Goal: Information Seeking & Learning: Understand process/instructions

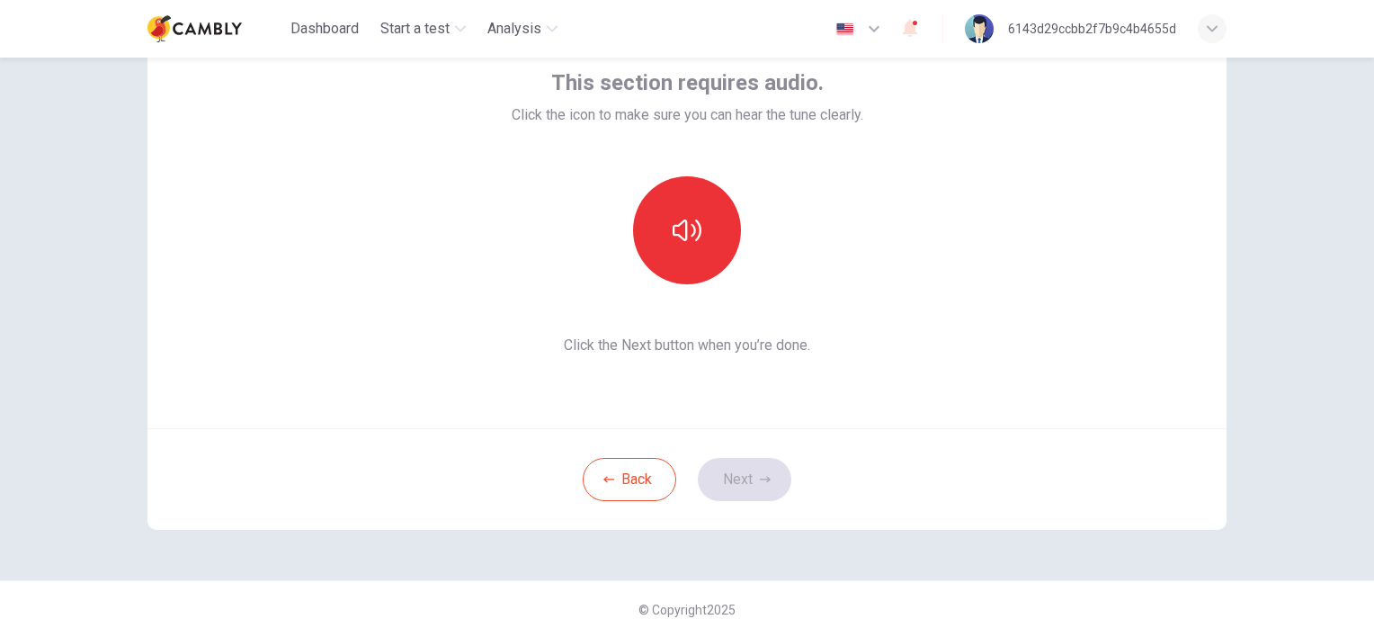
scroll to position [22, 0]
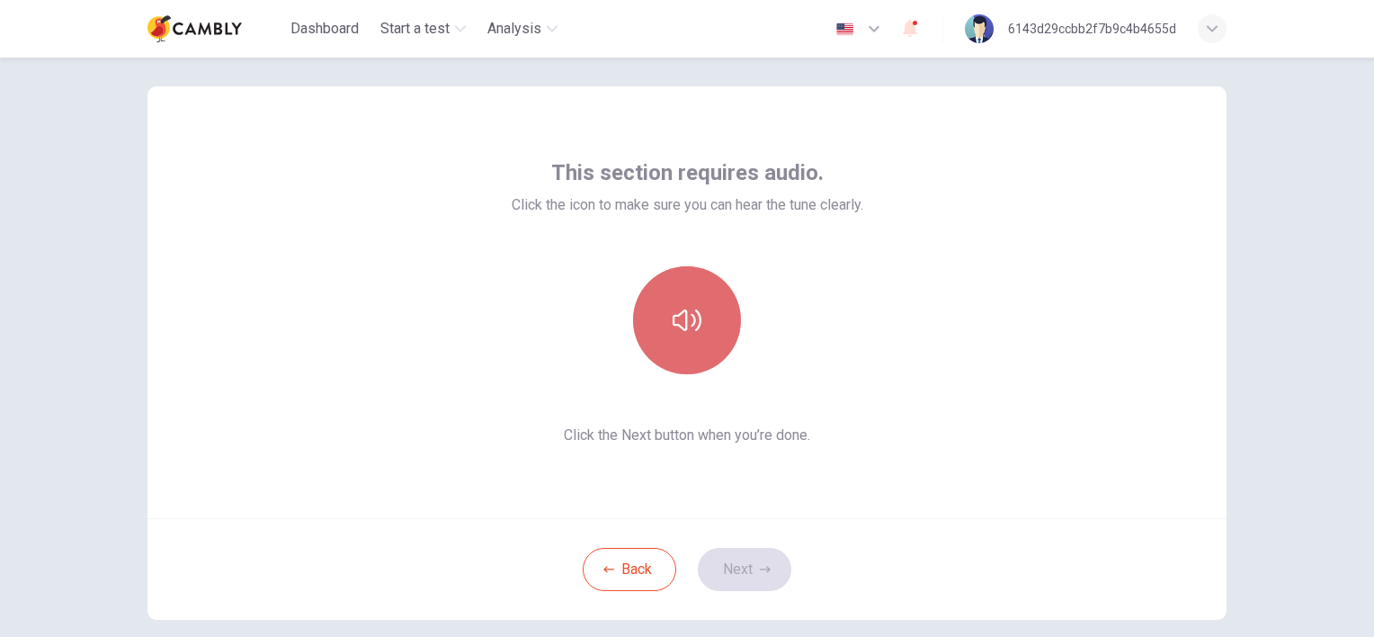
click at [687, 325] on icon "button" at bounding box center [687, 320] width 29 height 22
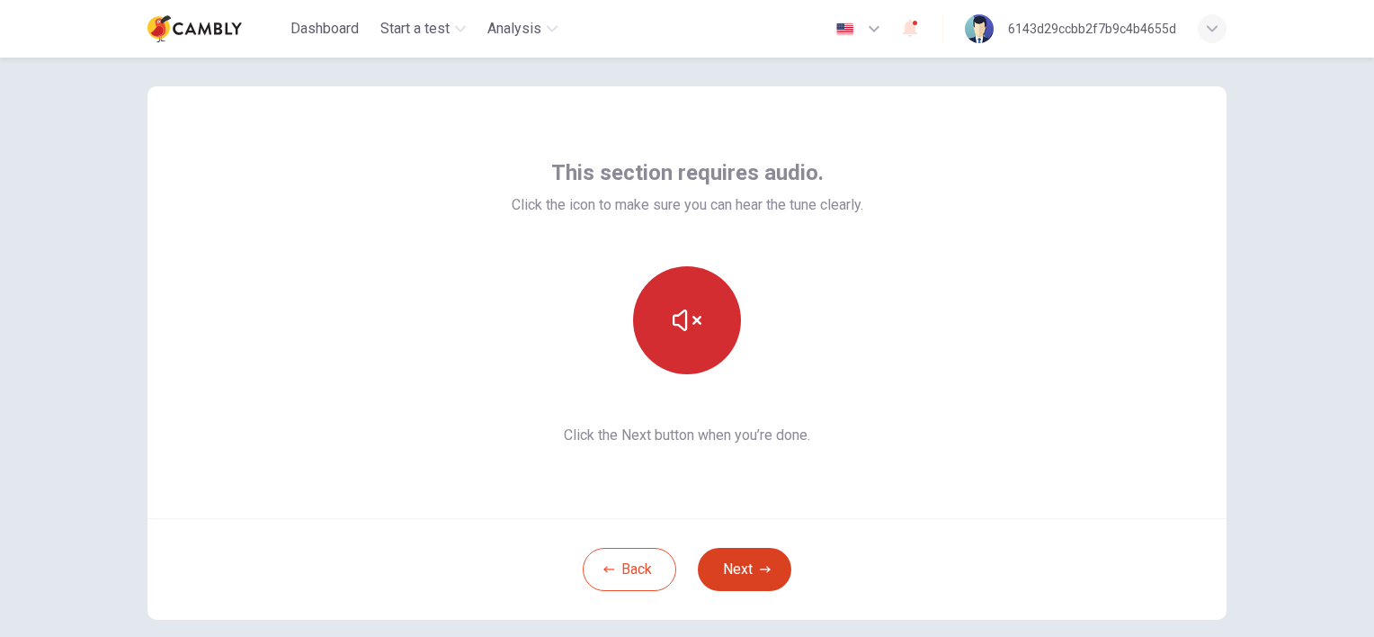
click at [743, 563] on button "Next" at bounding box center [745, 569] width 94 height 43
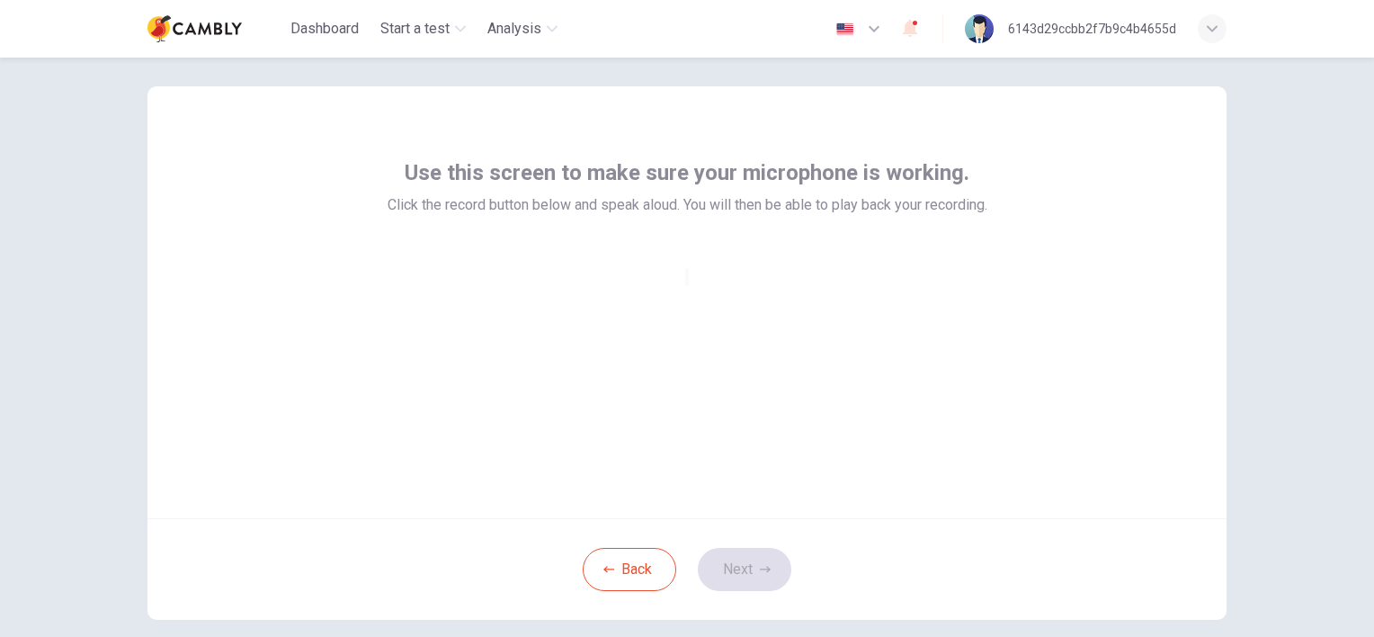
scroll to position [111, 0]
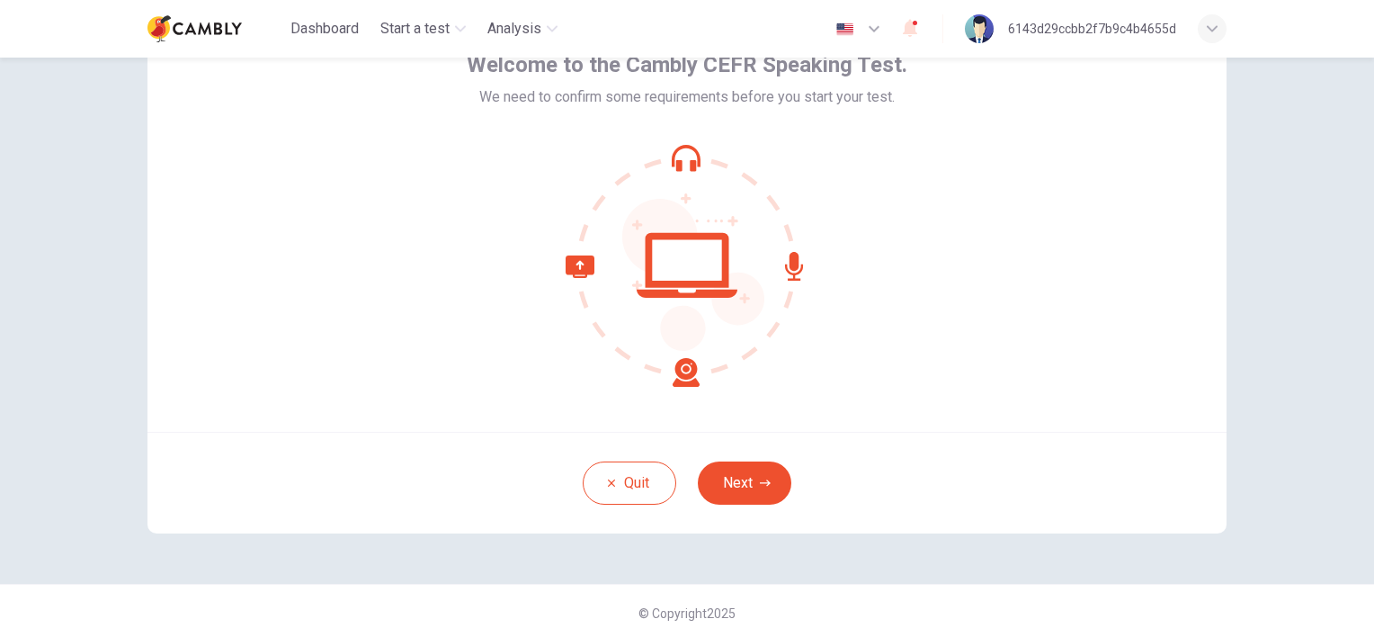
scroll to position [111, 0]
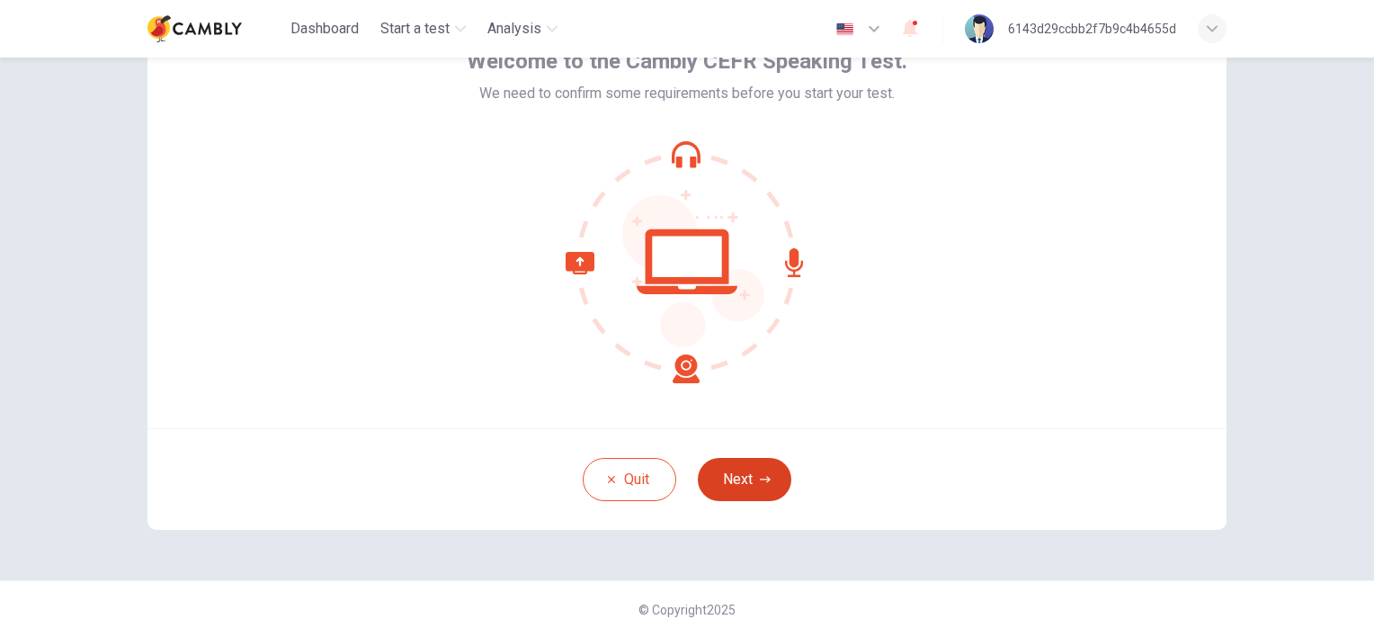
click at [734, 482] on button "Next" at bounding box center [745, 479] width 94 height 43
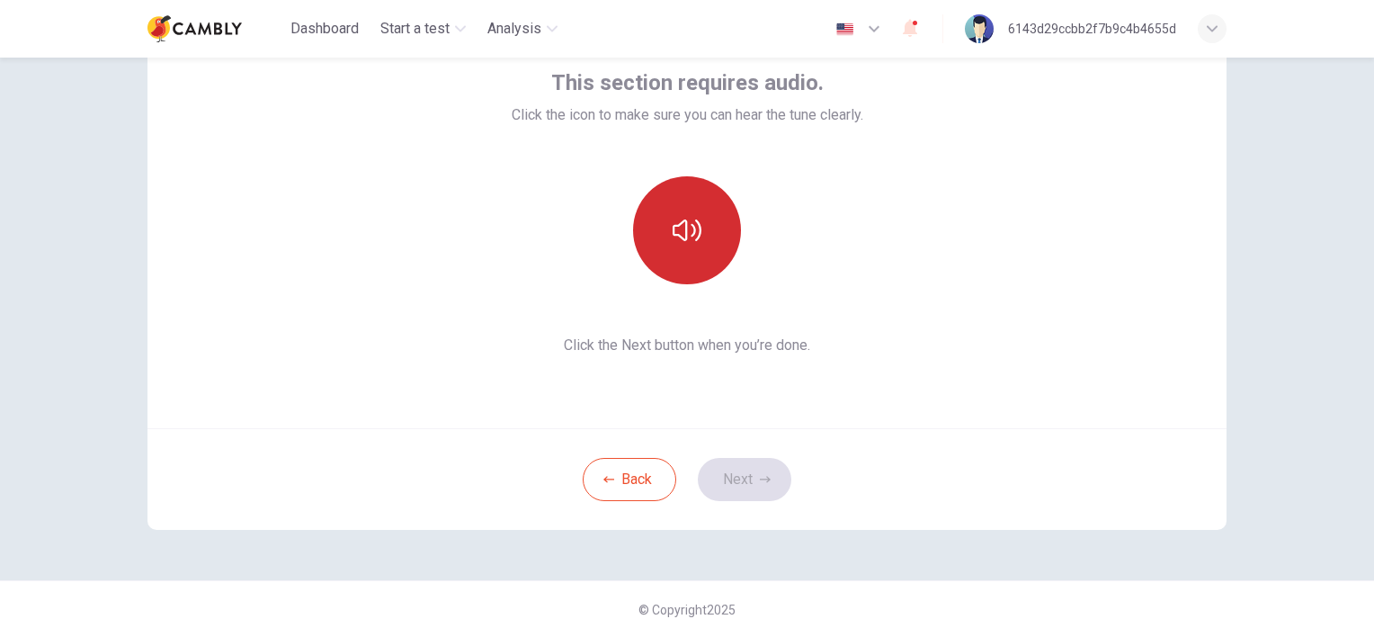
click at [675, 241] on icon "button" at bounding box center [687, 230] width 29 height 29
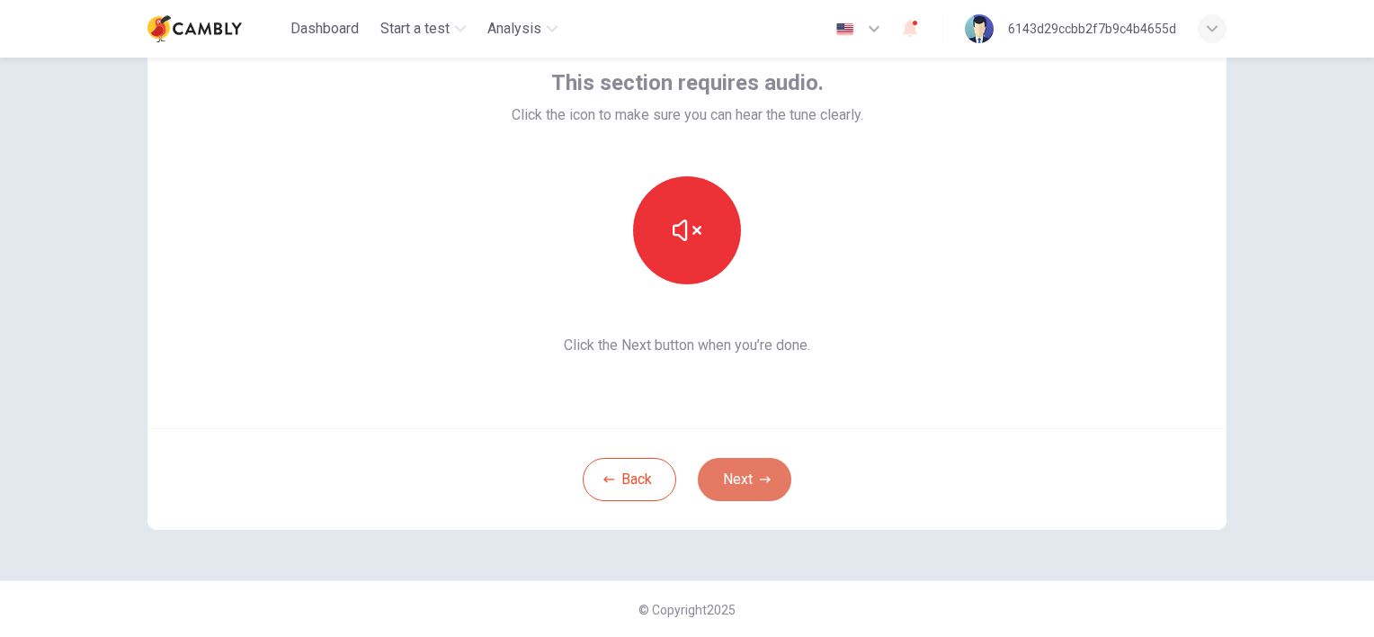
click at [747, 476] on button "Next" at bounding box center [745, 479] width 94 height 43
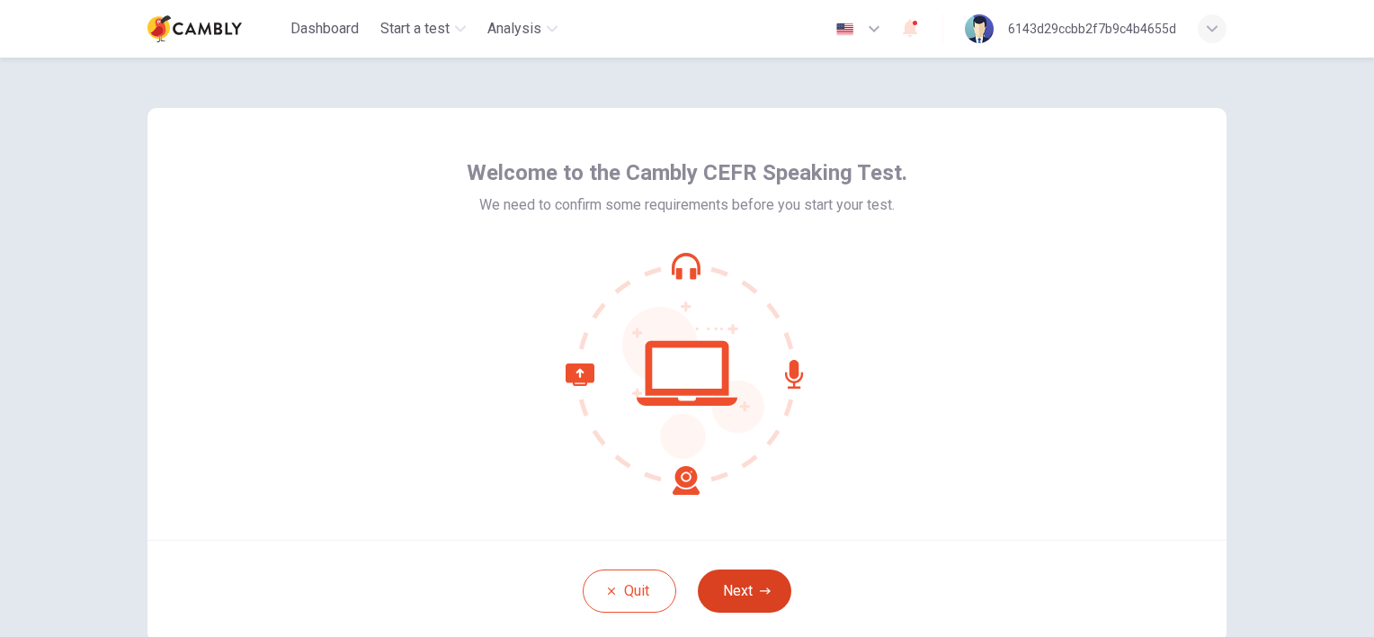
click at [741, 580] on button "Next" at bounding box center [745, 590] width 94 height 43
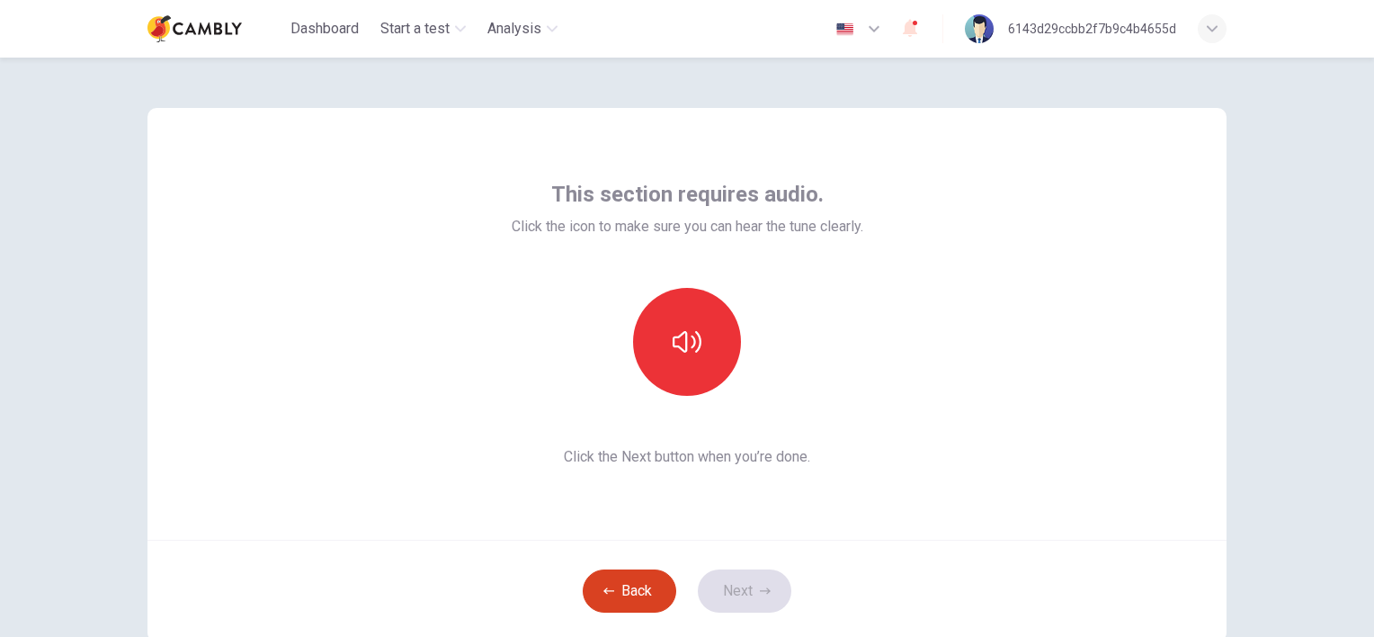
click at [611, 579] on button "Back" at bounding box center [630, 590] width 94 height 43
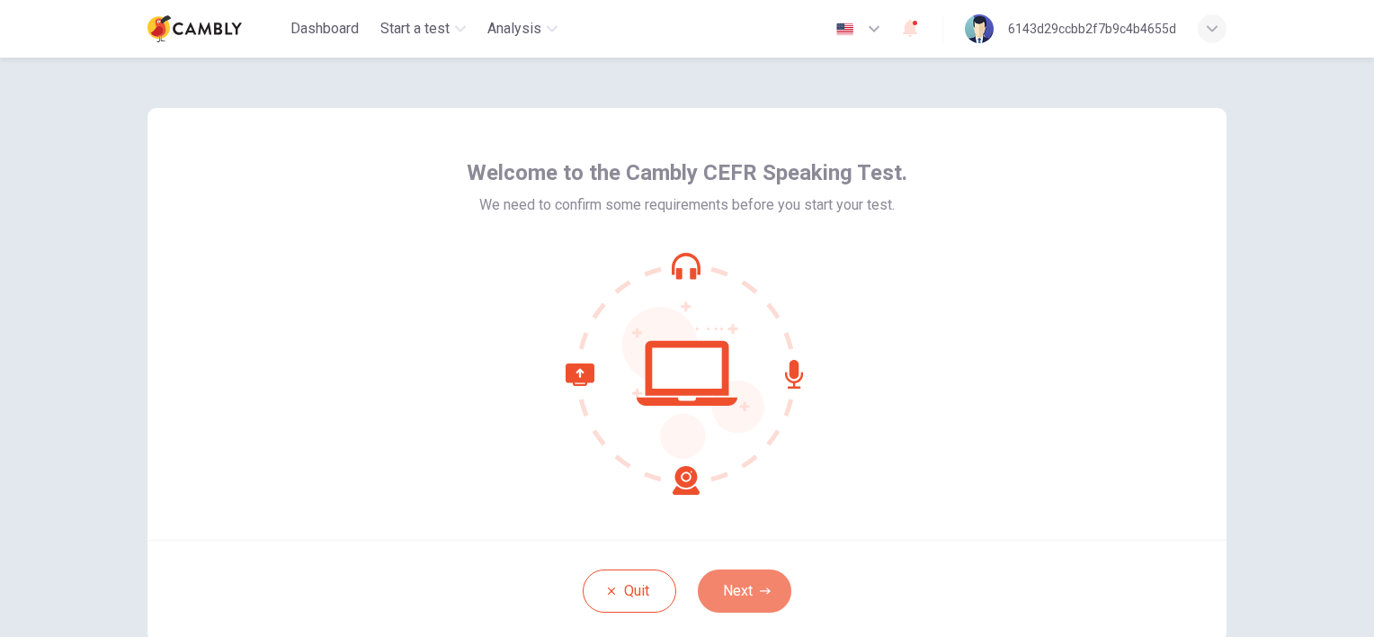
click at [728, 581] on button "Next" at bounding box center [745, 590] width 94 height 43
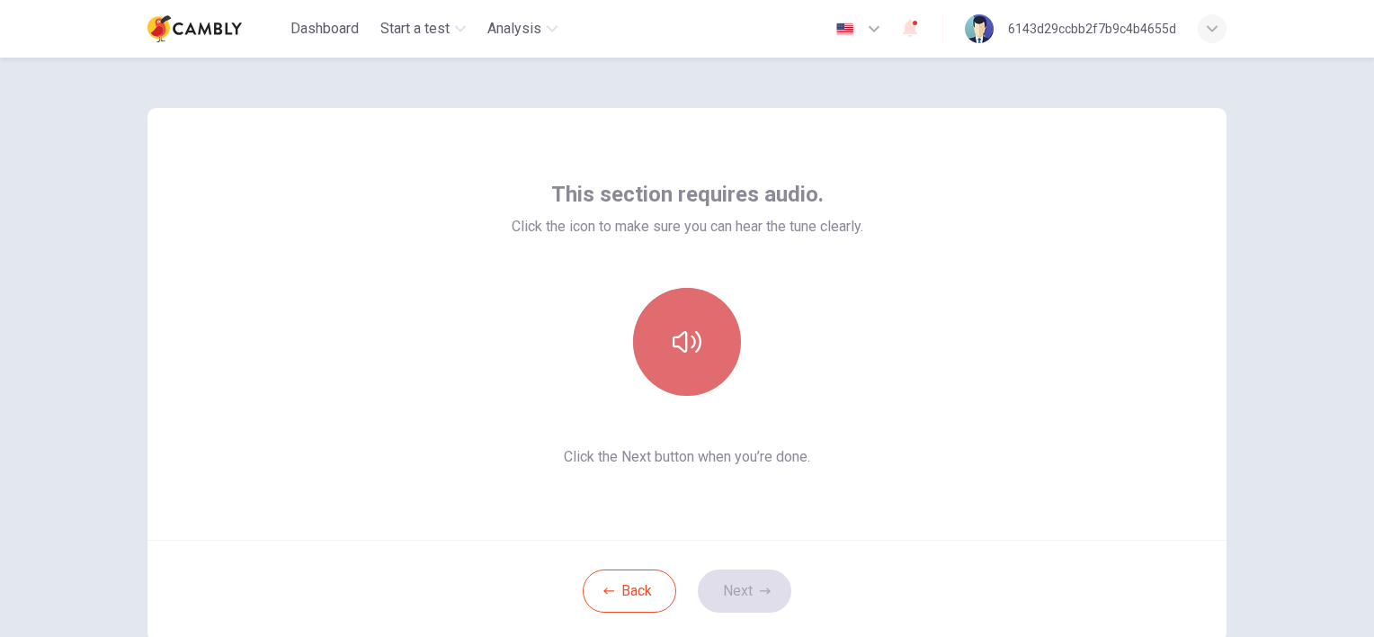
click at [683, 345] on icon "button" at bounding box center [687, 341] width 29 height 29
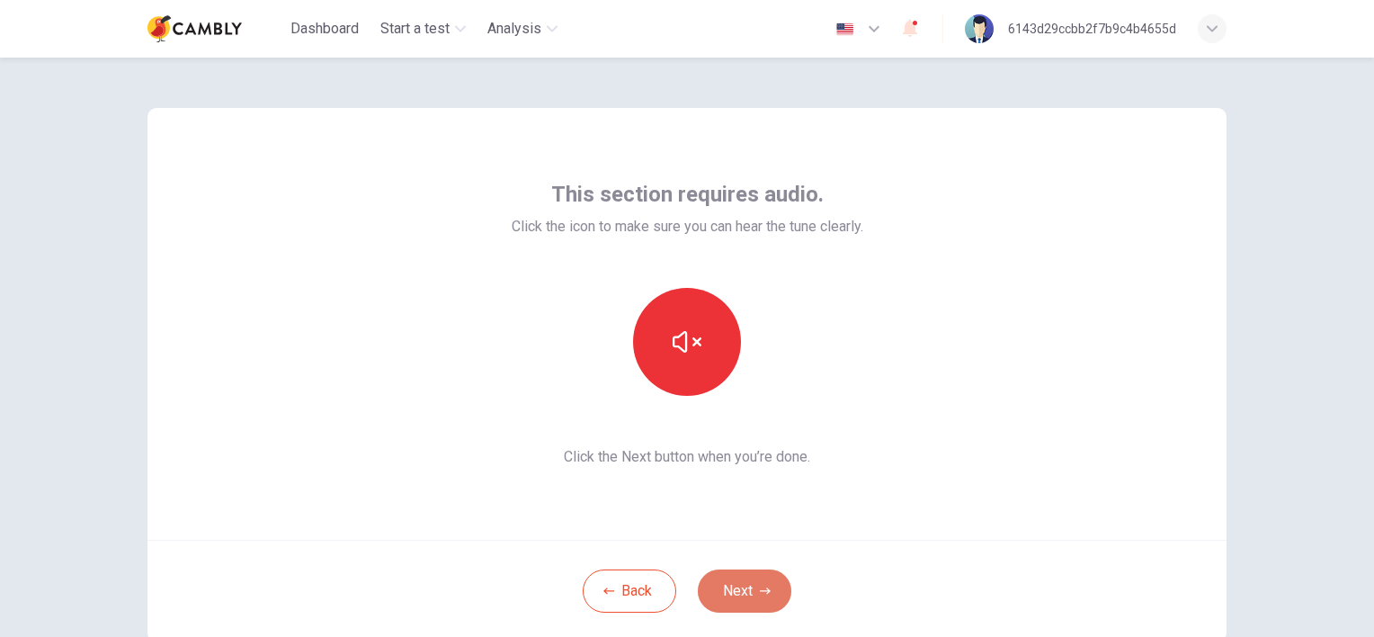
click at [744, 586] on button "Next" at bounding box center [745, 590] width 94 height 43
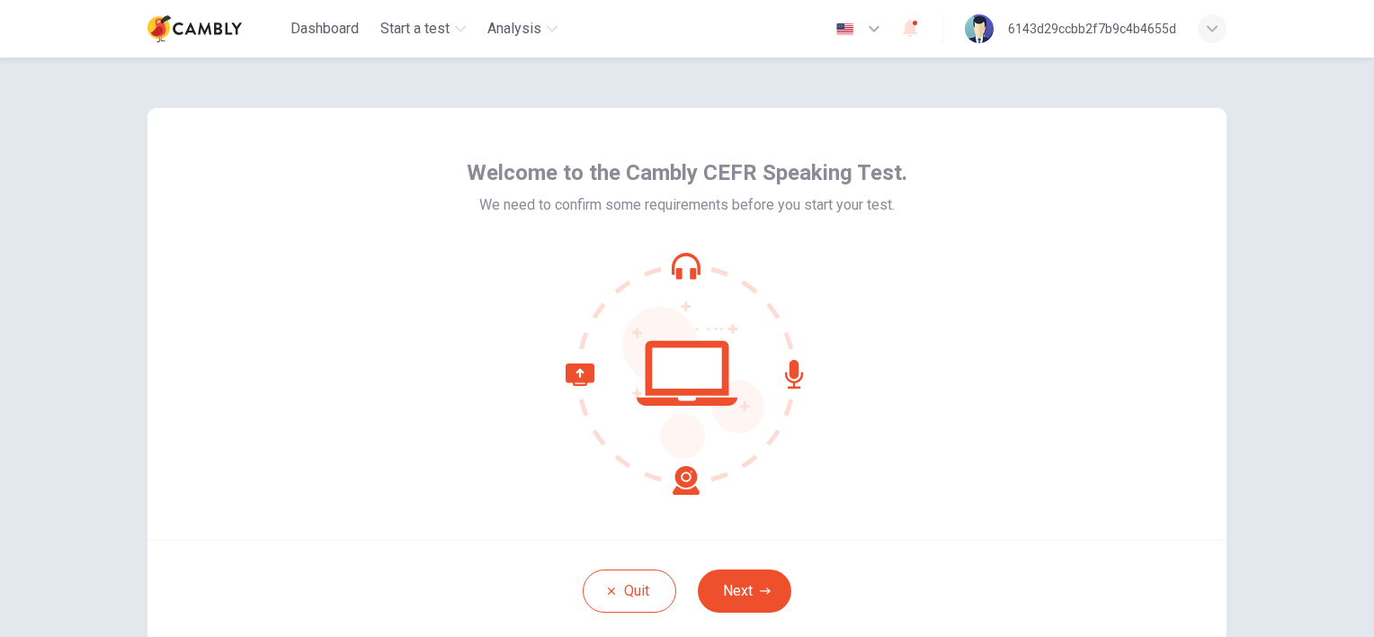
scroll to position [90, 0]
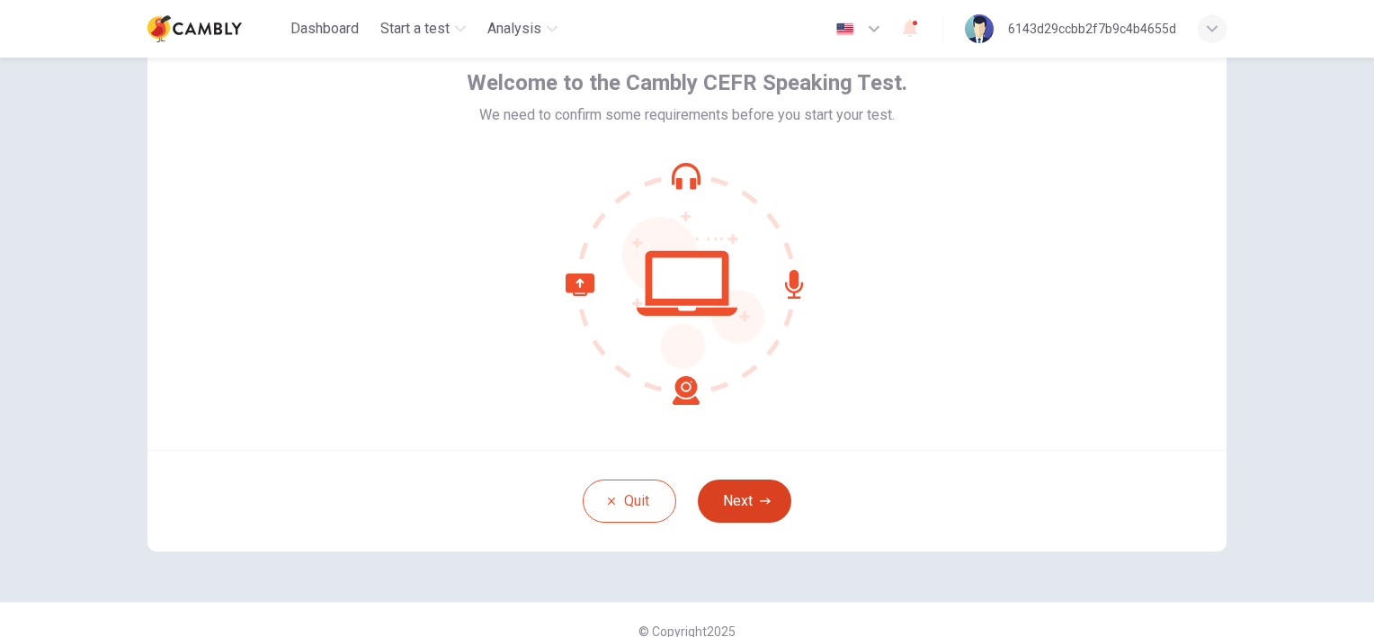
click at [741, 502] on button "Next" at bounding box center [745, 500] width 94 height 43
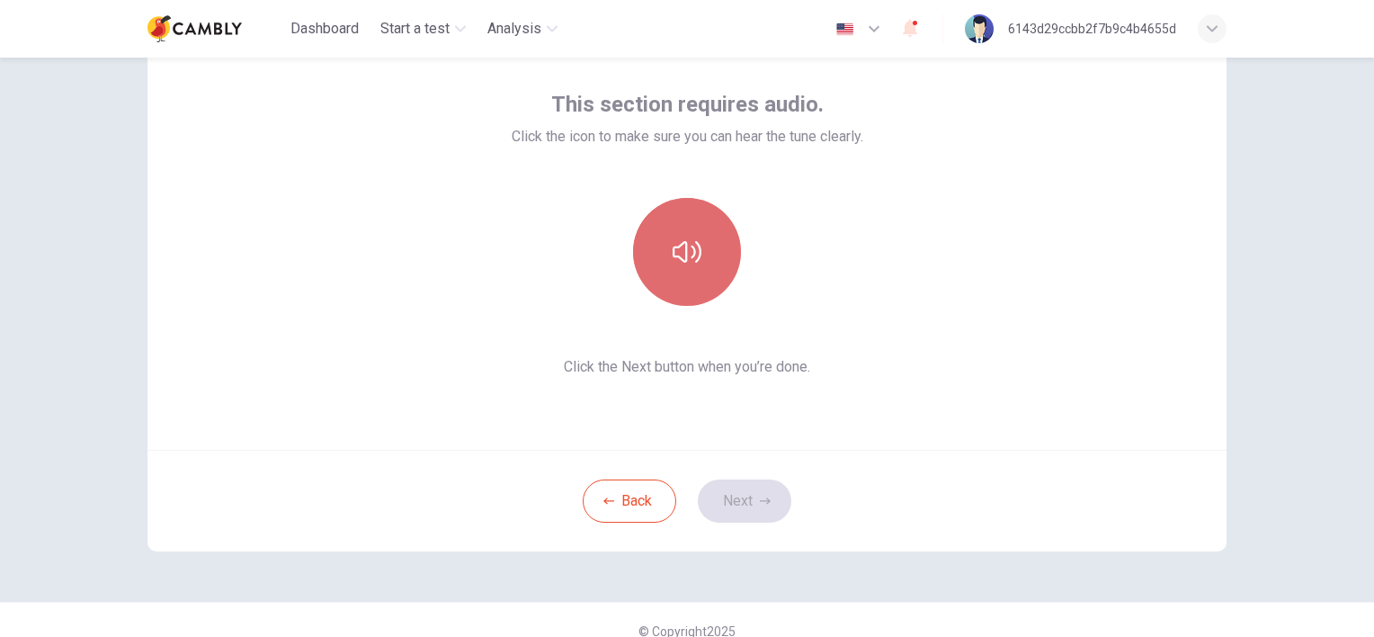
click at [683, 255] on icon "button" at bounding box center [687, 251] width 29 height 29
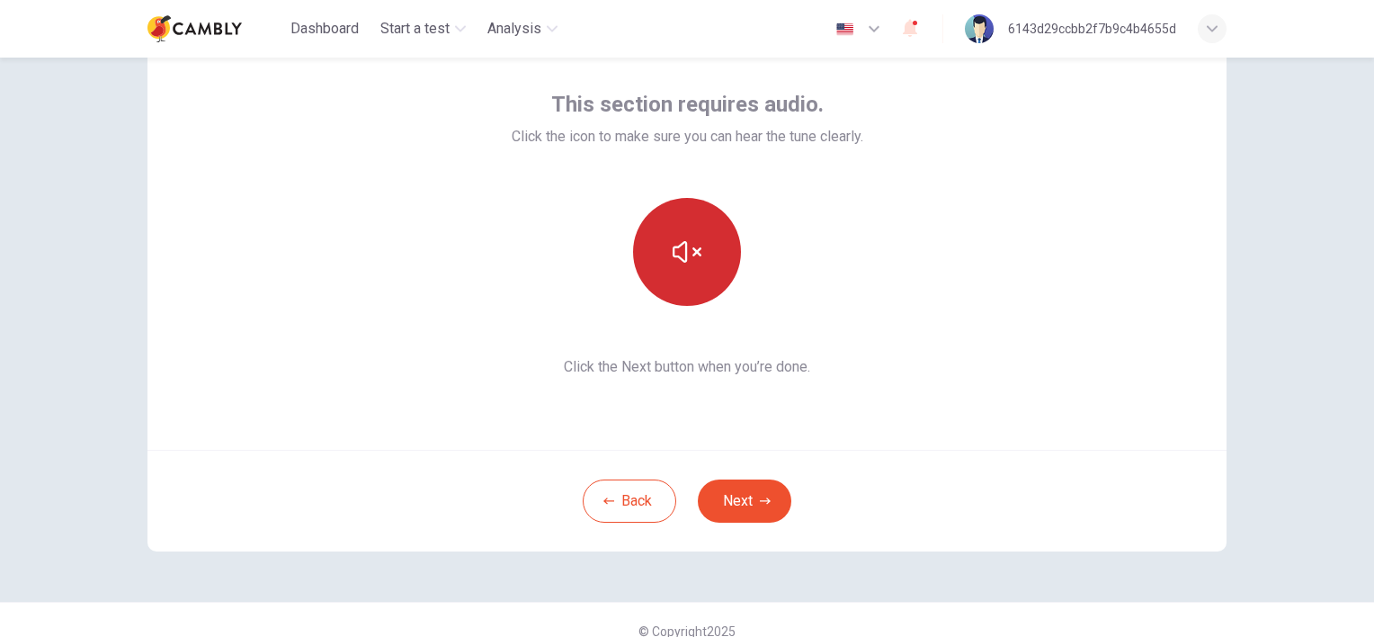
click at [673, 242] on icon "button" at bounding box center [687, 251] width 29 height 29
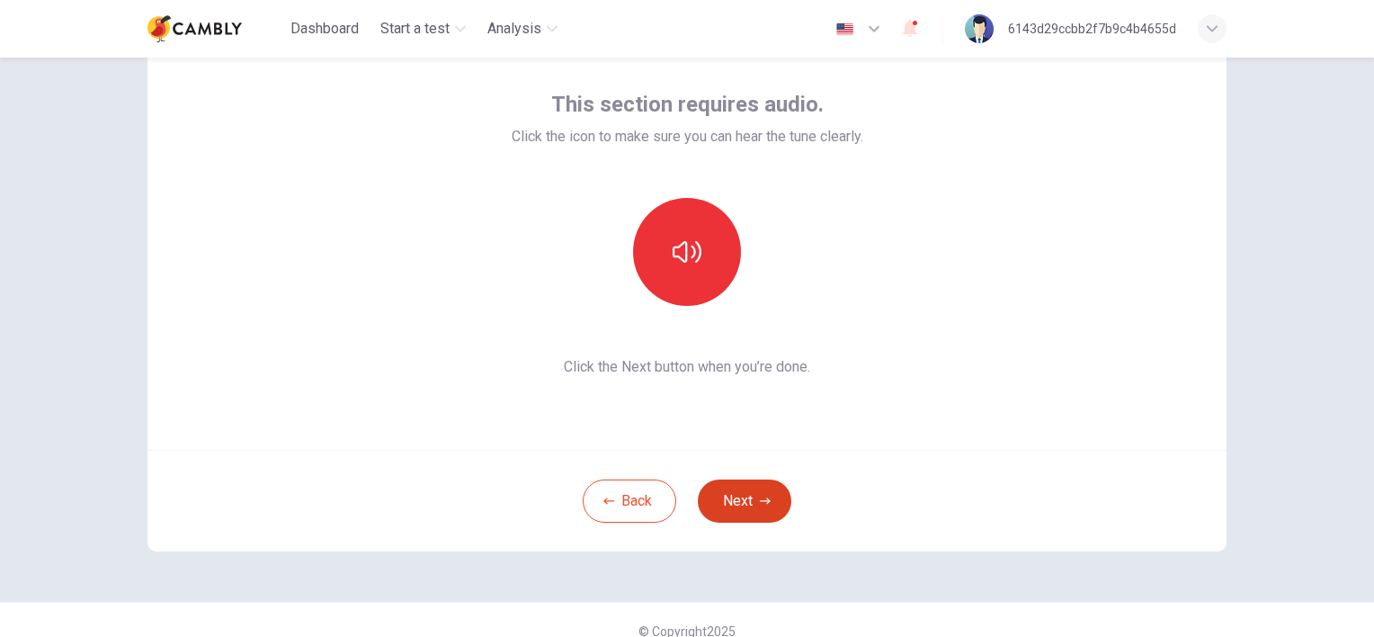
click at [736, 493] on button "Next" at bounding box center [745, 500] width 94 height 43
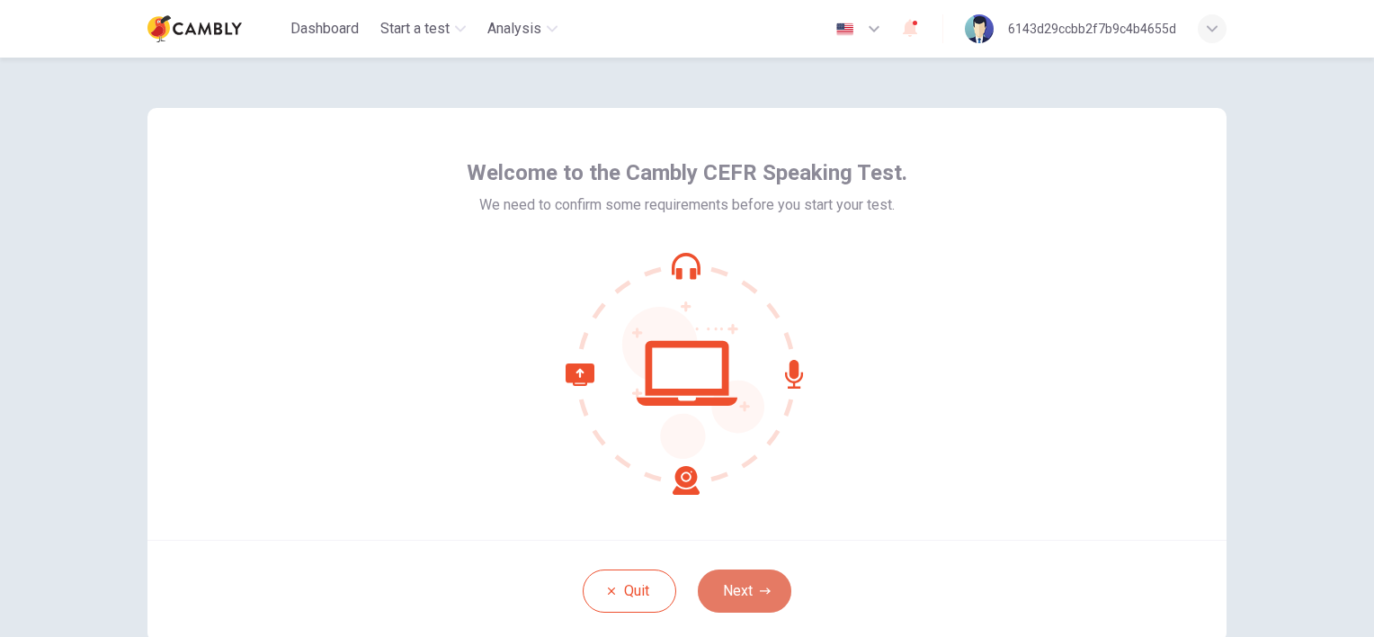
click at [740, 590] on button "Next" at bounding box center [745, 590] width 94 height 43
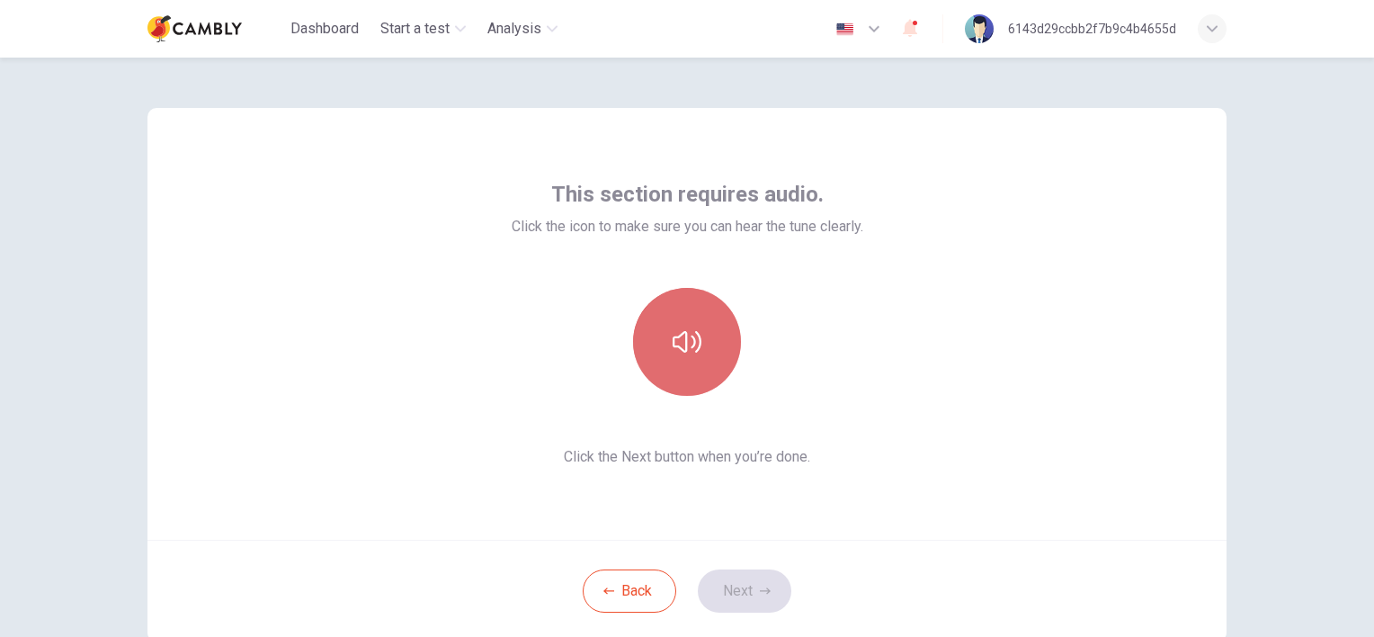
click at [701, 345] on button "button" at bounding box center [687, 342] width 108 height 108
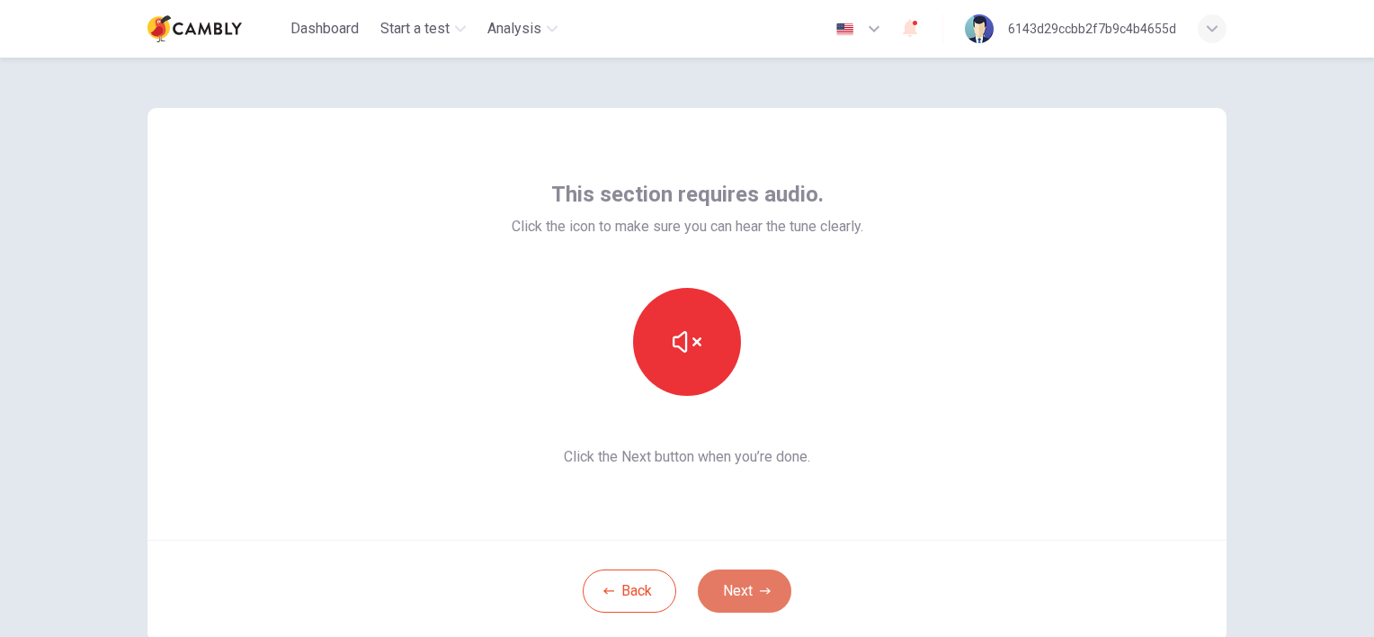
click at [732, 591] on button "Next" at bounding box center [745, 590] width 94 height 43
